Goal: Task Accomplishment & Management: Manage account settings

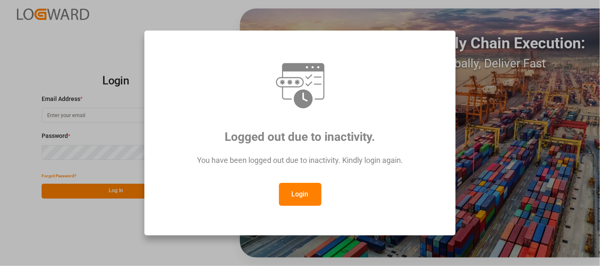
click at [304, 190] on button "Login" at bounding box center [300, 194] width 42 height 23
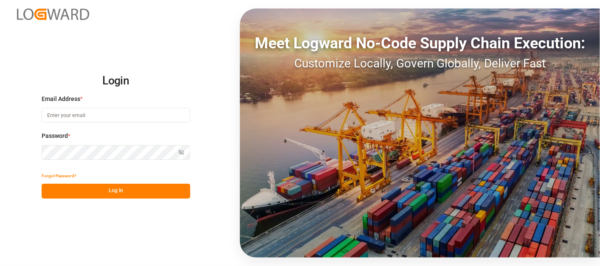
click at [65, 114] on input at bounding box center [116, 115] width 149 height 15
type input "[PERSON_NAME][EMAIL_ADDRESS][PERSON_NAME][DOMAIN_NAME]"
click at [93, 190] on button "Log In" at bounding box center [116, 191] width 149 height 15
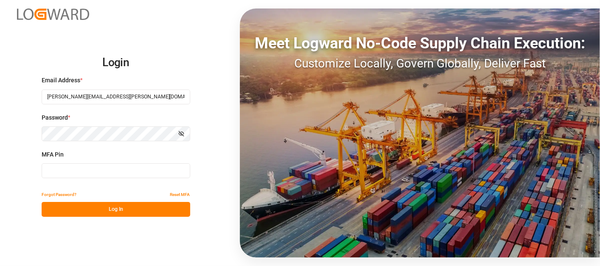
click at [90, 171] on input at bounding box center [116, 170] width 149 height 15
type input "849491"
click at [137, 210] on button "Log In" at bounding box center [116, 209] width 149 height 15
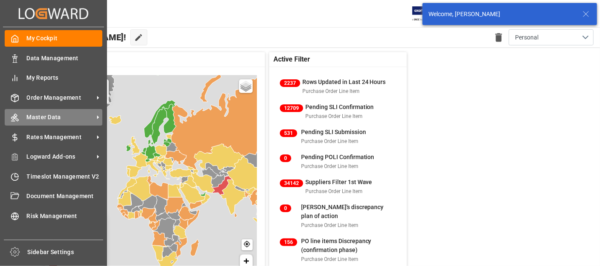
click at [24, 109] on div "Master Data Master Data" at bounding box center [54, 117] width 98 height 17
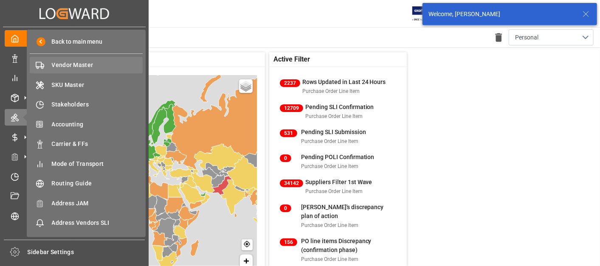
click at [74, 63] on span "Vendor Master" at bounding box center [97, 65] width 91 height 9
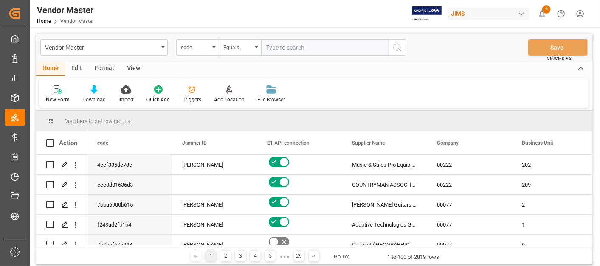
paste input "765858"
type input "765858"
click at [212, 49] on div "code" at bounding box center [197, 47] width 42 height 16
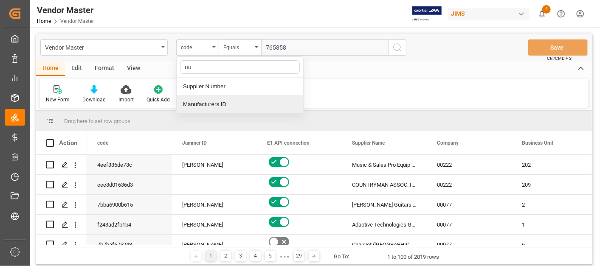
type input "num"
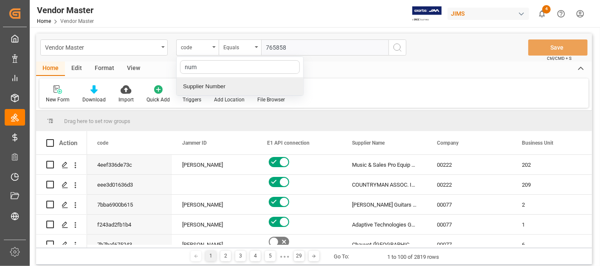
click at [214, 86] on div "Supplier Number" at bounding box center [240, 87] width 126 height 18
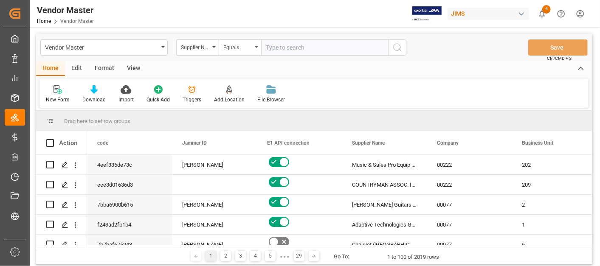
click at [284, 45] on input "text" at bounding box center [324, 47] width 127 height 16
paste input "765858"
type input "765858"
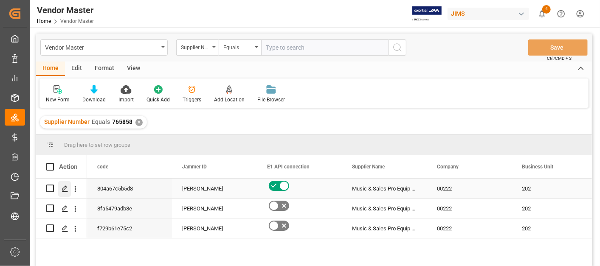
click at [65, 191] on icon "Press SPACE to select this row." at bounding box center [65, 188] width 7 height 7
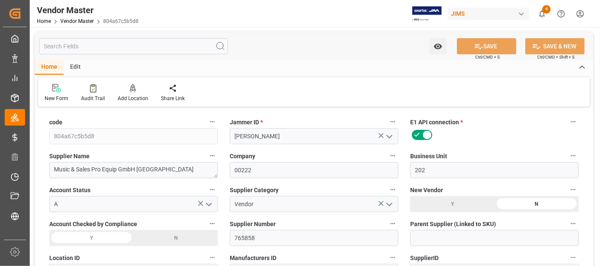
type input "[DATE] 10:14"
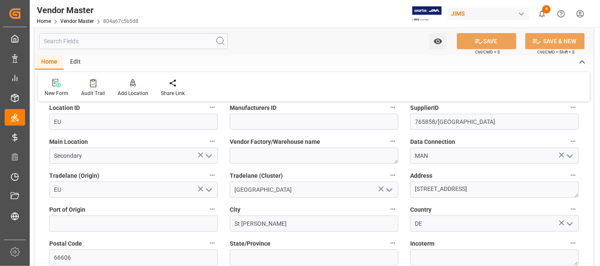
scroll to position [236, 0]
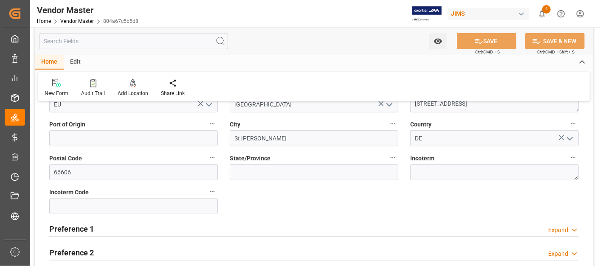
type input "NET 30"
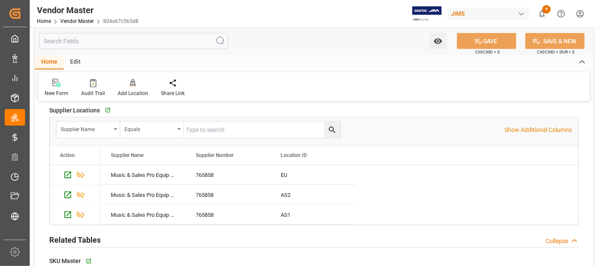
scroll to position [660, 0]
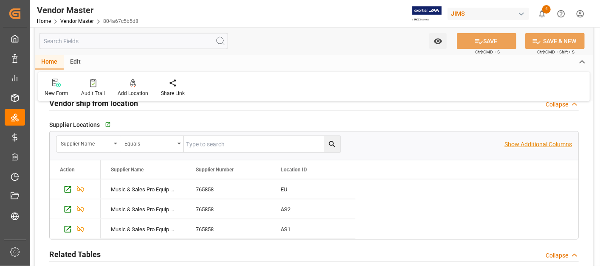
click at [551, 141] on p "Show Additional Columns" at bounding box center [537, 144] width 67 height 9
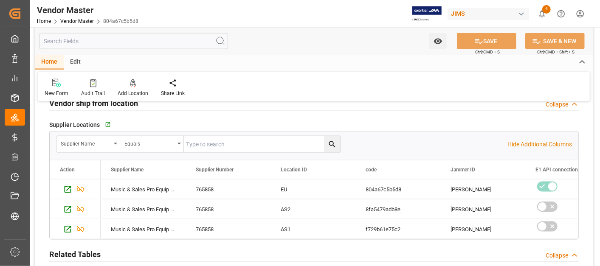
click at [0, 0] on input "text" at bounding box center [0, 0] width 0 height 0
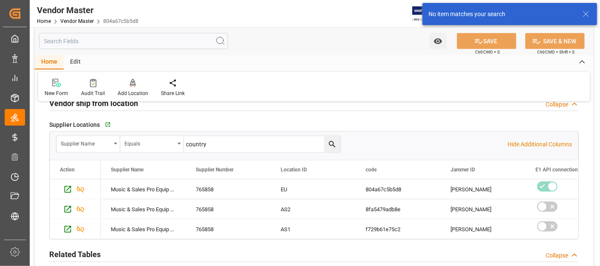
drag, startPoint x: 187, startPoint y: 143, endPoint x: 228, endPoint y: 141, distance: 41.2
click at [0, 0] on input "country" at bounding box center [0, 0] width 0 height 0
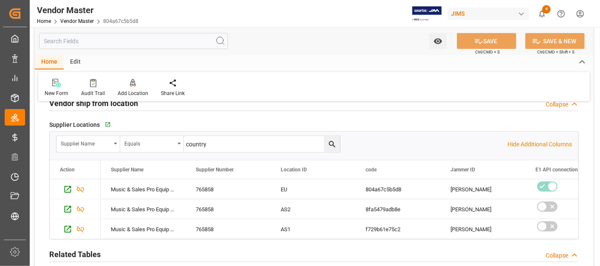
type input "c"
click at [401, 193] on div "804a67c5b5d8" at bounding box center [397, 190] width 85 height 20
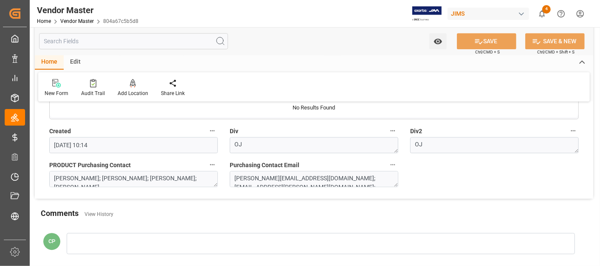
scroll to position [1367, 0]
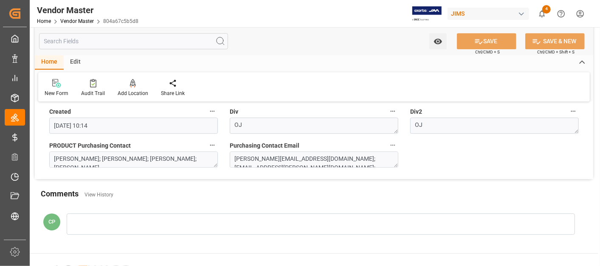
click at [140, 221] on div at bounding box center [321, 223] width 508 height 21
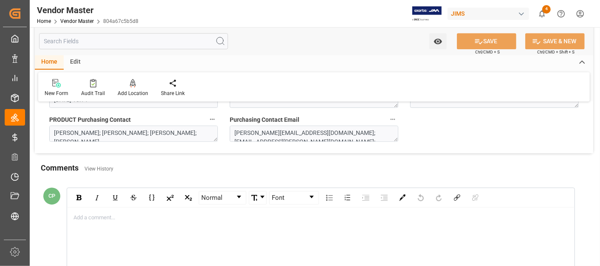
scroll to position [1414, 0]
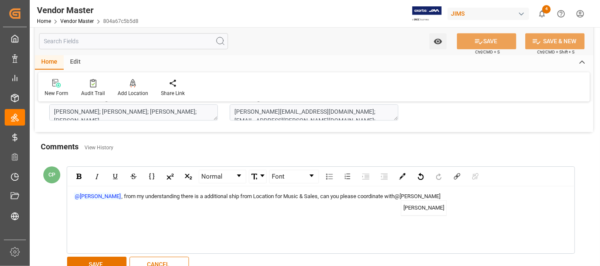
click at [427, 202] on span "[PERSON_NAME]" at bounding box center [423, 208] width 45 height 15
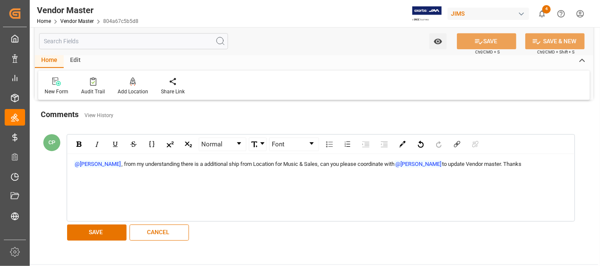
scroll to position [1461, 0]
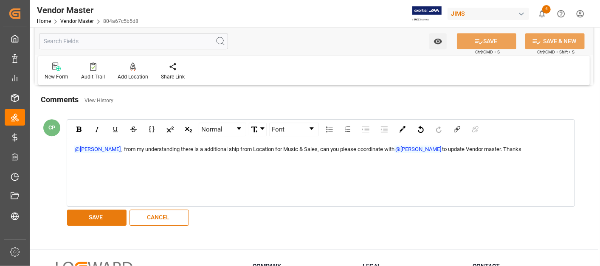
click at [112, 210] on button "SAVE" at bounding box center [96, 218] width 59 height 16
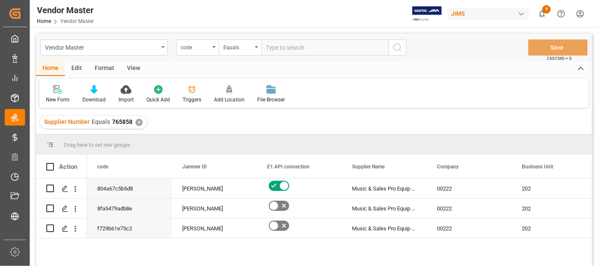
click at [137, 123] on div "✕" at bounding box center [138, 122] width 7 height 7
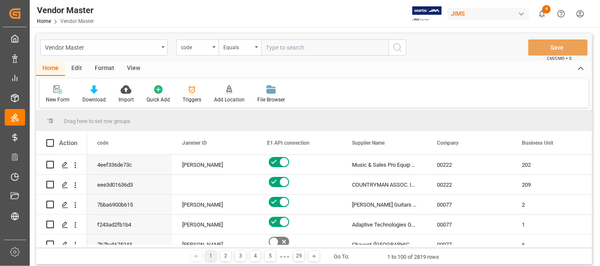
click at [279, 47] on input "text" at bounding box center [324, 47] width 127 height 16
click at [233, 50] on div "Equals" at bounding box center [237, 47] width 29 height 10
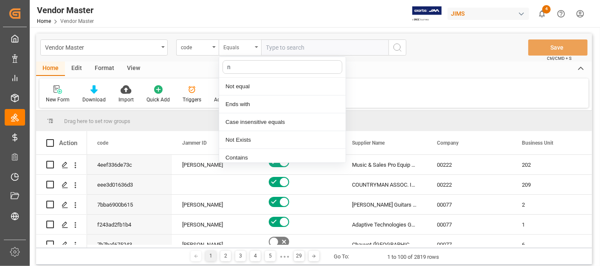
type input "nu"
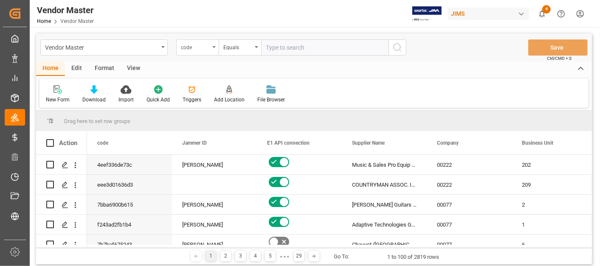
click at [201, 45] on div "code" at bounding box center [195, 47] width 29 height 10
type input "nu"
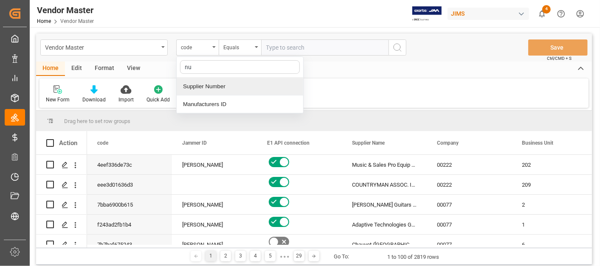
click at [222, 84] on div "Supplier Number" at bounding box center [240, 87] width 126 height 18
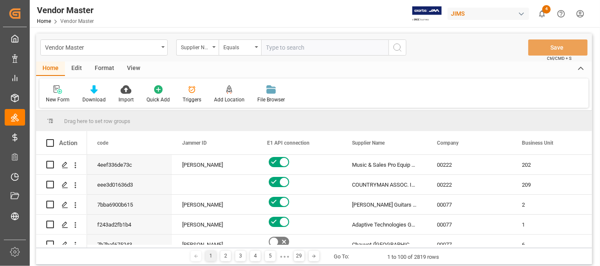
click at [276, 51] on input "text" at bounding box center [324, 47] width 127 height 16
paste input "750432"
type input "750432"
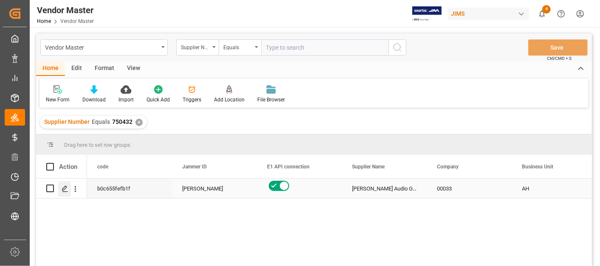
click at [66, 190] on icon "Press SPACE to select this row." at bounding box center [65, 188] width 7 height 7
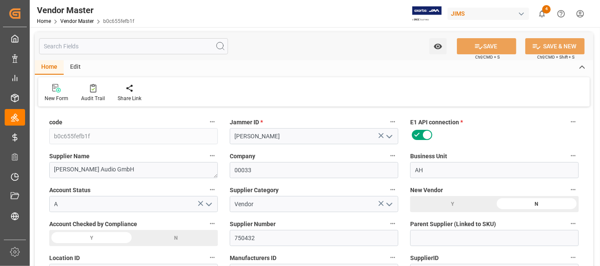
type input "[DATE] 12:46"
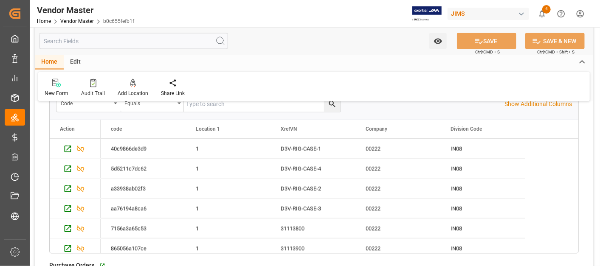
scroll to position [707, 0]
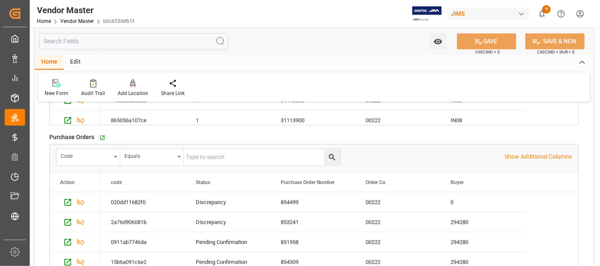
type input "NET 45"
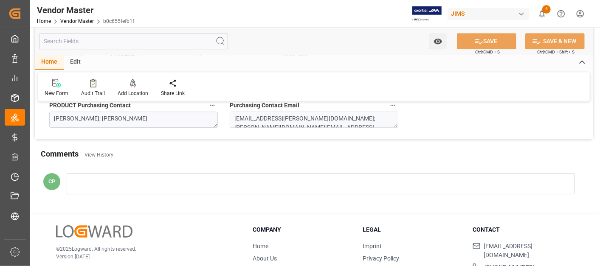
scroll to position [1501, 0]
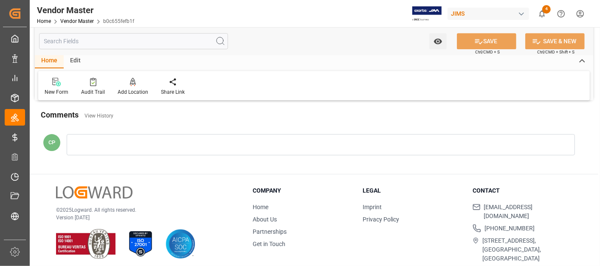
click at [126, 140] on div at bounding box center [321, 144] width 508 height 21
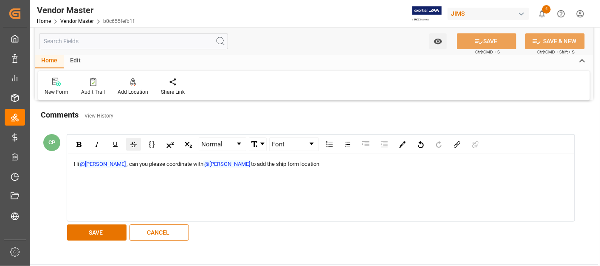
click at [127, 141] on div "rdw-inline-control" at bounding box center [133, 144] width 15 height 13
click at [136, 143] on div "rdw-inline-control" at bounding box center [133, 144] width 15 height 13
click at [132, 142] on img "rdw-inline-control" at bounding box center [133, 145] width 6 height 6
click at [349, 160] on div "Hi @[PERSON_NAME] , can you please coordinate with @[PERSON_NAME] to add the sh…" at bounding box center [321, 164] width 494 height 8
click at [292, 161] on span "to add the ship form location for the [GEOGRAPHIC_DATA] and [GEOGRAPHIC_DATA]" at bounding box center [352, 164] width 202 height 6
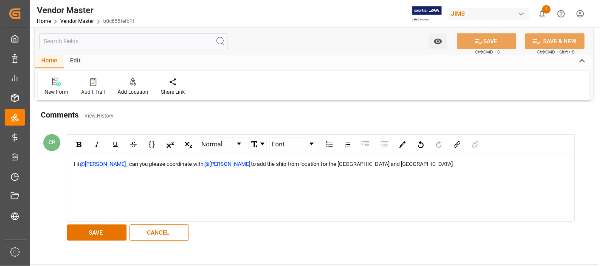
click at [398, 160] on div "Hi @[PERSON_NAME] , can you please coordinate with @[PERSON_NAME] to add the sh…" at bounding box center [321, 164] width 494 height 8
click at [96, 225] on button "SAVE" at bounding box center [96, 232] width 59 height 16
